Goal: Use online tool/utility: Utilize a website feature to perform a specific function

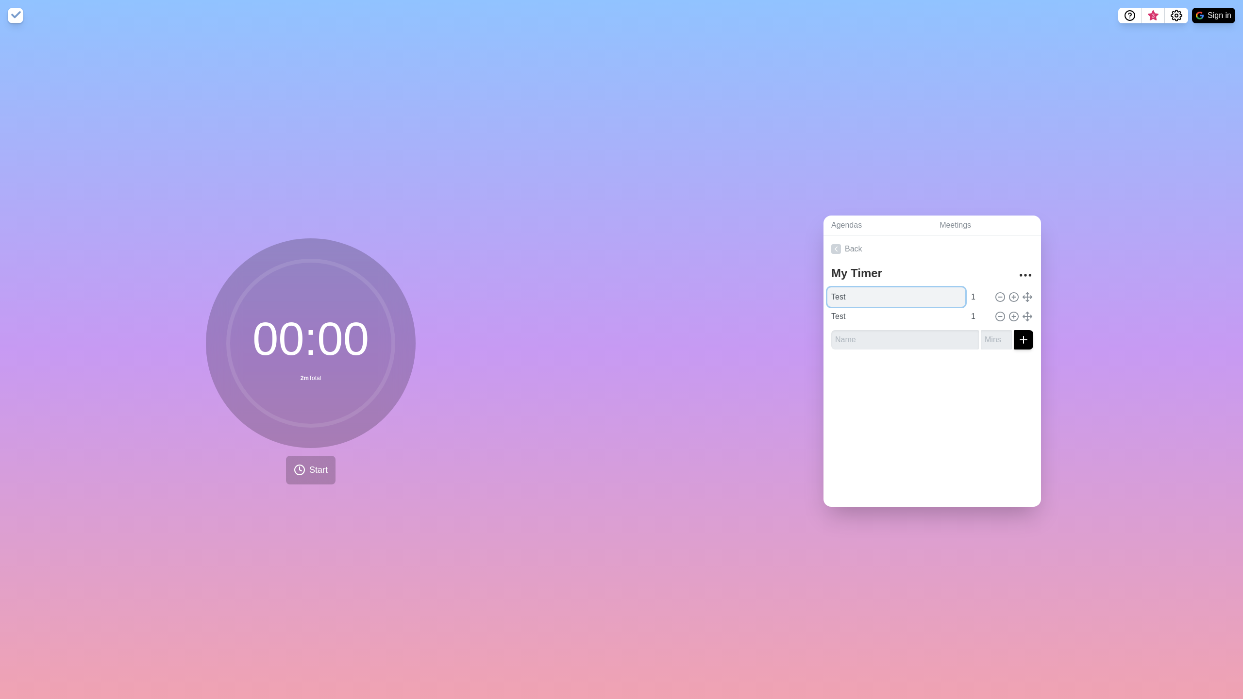
click at [844, 294] on input "Test" at bounding box center [896, 296] width 138 height 19
type input "Agenda Punkt 1"
click at [841, 314] on input "Test" at bounding box center [896, 316] width 138 height 19
click at [843, 313] on input "Test" at bounding box center [896, 316] width 138 height 19
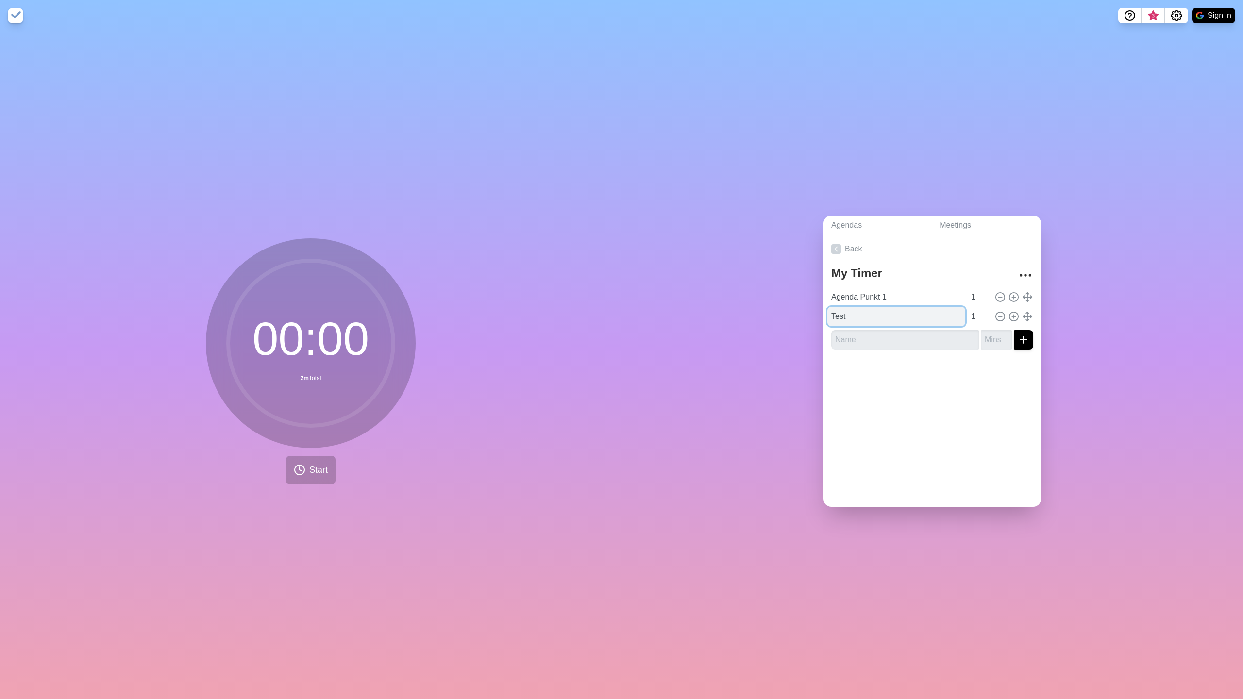
paste input "Agenda Punkt 1"
click at [843, 313] on input "TesAgenda Punkt 1t" at bounding box center [896, 316] width 138 height 19
paste input "Agenda Punkt 1"
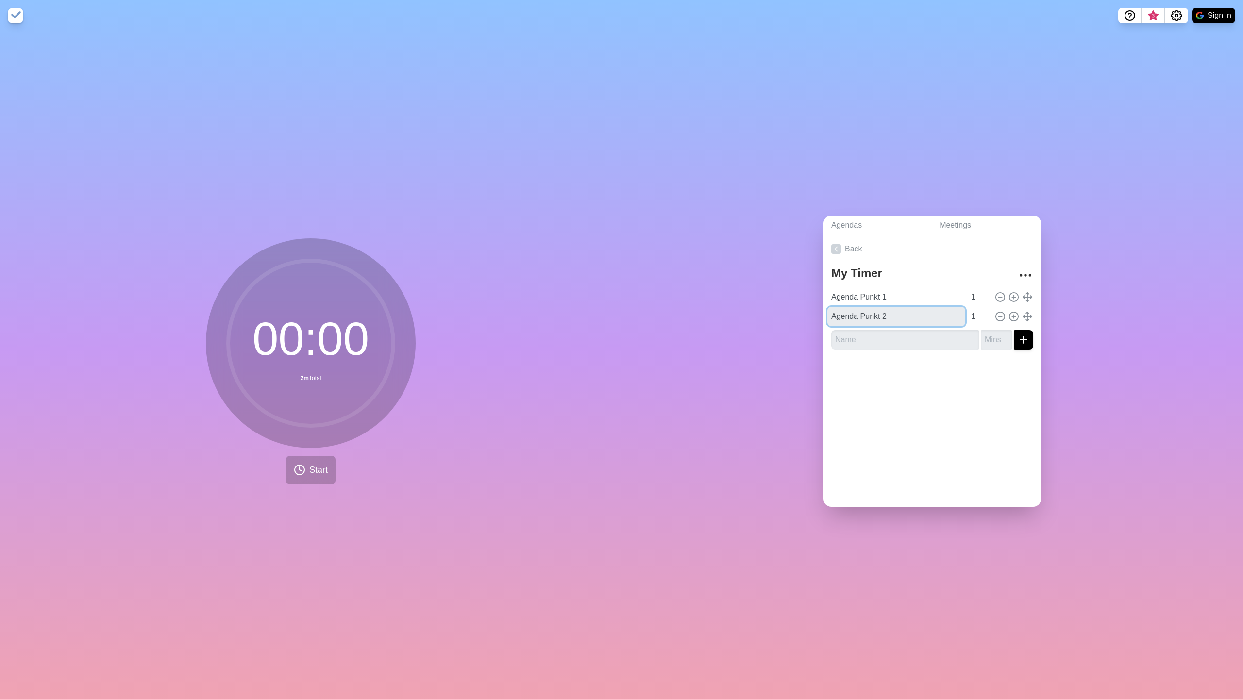
type input "Agenda Punkt 2"
click at [741, 313] on div "Agendas Meetings Back My Timer Agenda Punkt 1 1 Agenda Punkt 2 1" at bounding box center [933, 365] width 622 height 668
click at [310, 102] on div "00 : 00 2m Total Start" at bounding box center [311, 365] width 622 height 668
click at [324, 471] on span "Start" at bounding box center [318, 470] width 18 height 13
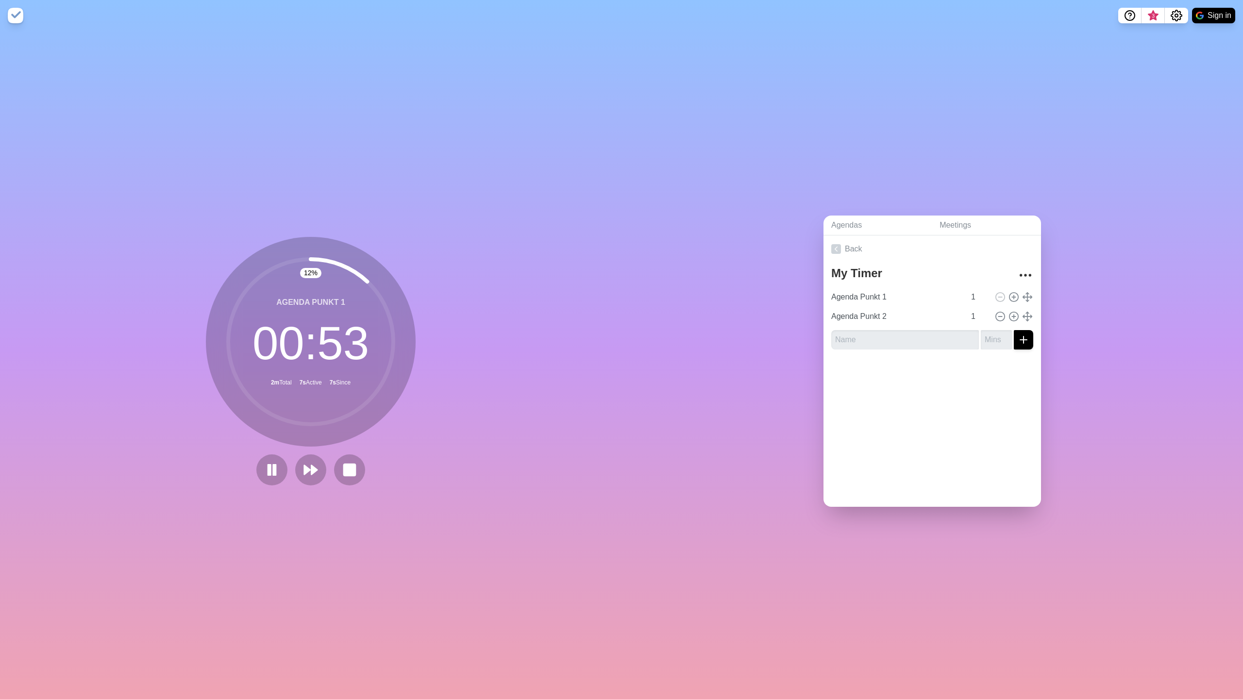
click at [627, 494] on div "Agendas Meetings Back My Timer Agenda Punkt 1 1 Agenda Punkt 2 1" at bounding box center [933, 365] width 622 height 668
click at [384, 466] on div at bounding box center [310, 470] width 155 height 31
click at [379, 466] on button at bounding box center [369, 470] width 33 height 33
click at [919, 335] on input "text" at bounding box center [905, 339] width 148 height 19
type input "New One"
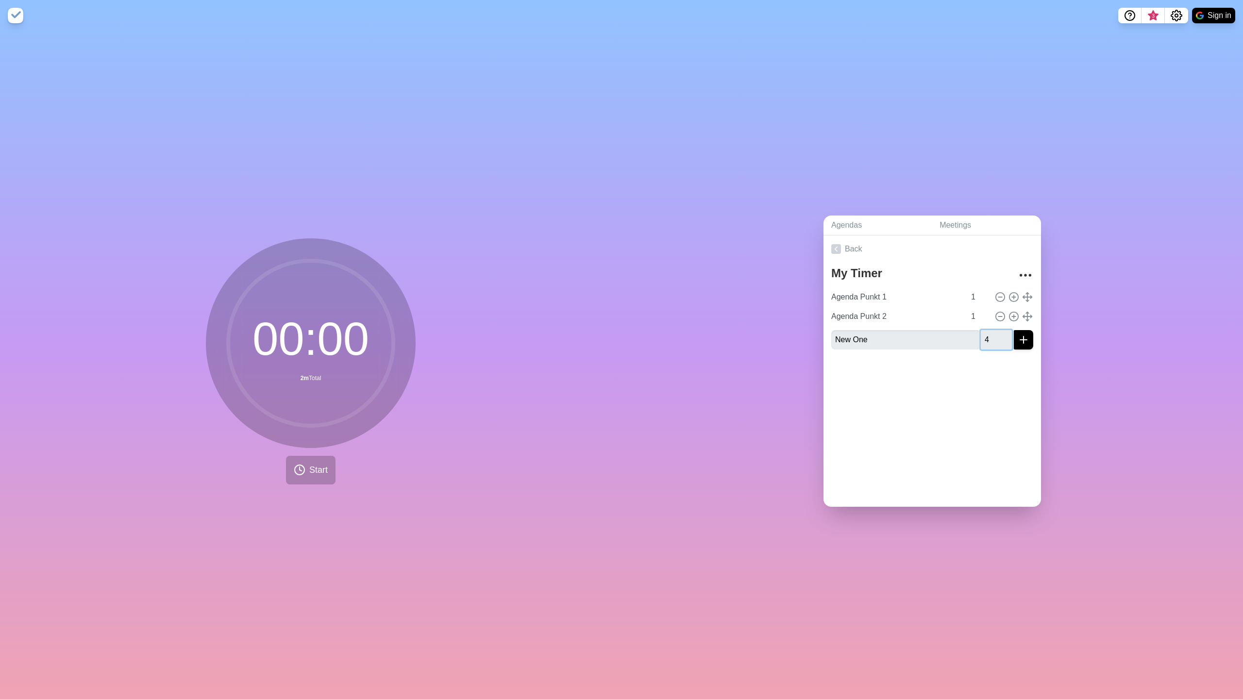
type input "4"
click at [919, 339] on button "submit" at bounding box center [1023, 339] width 19 height 19
click at [919, 337] on icon at bounding box center [1000, 336] width 11 height 11
